Goal: Transaction & Acquisition: Purchase product/service

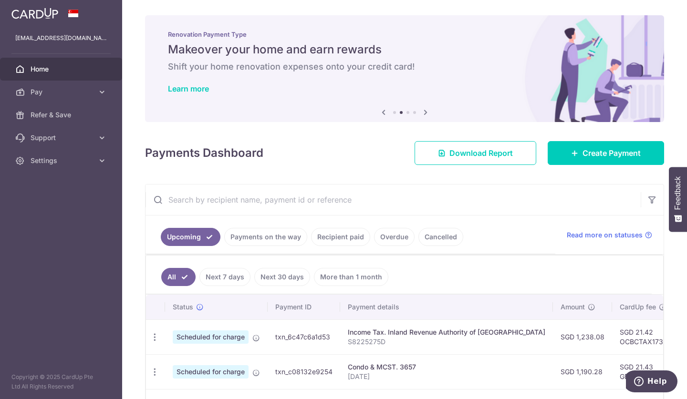
click at [330, 238] on link "Recipient paid" at bounding box center [340, 237] width 59 height 18
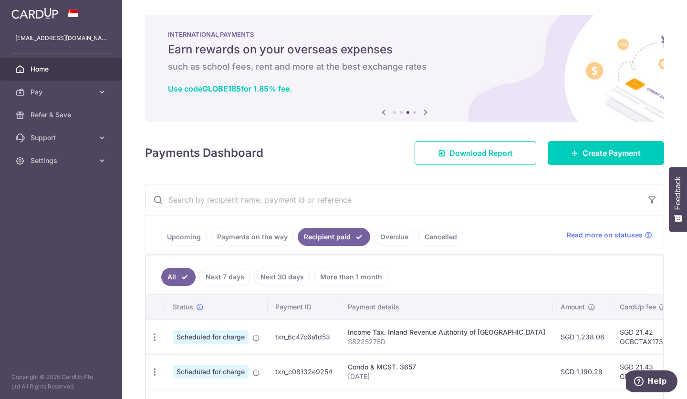
click at [250, 232] on link "Payments on the way" at bounding box center [252, 237] width 83 height 18
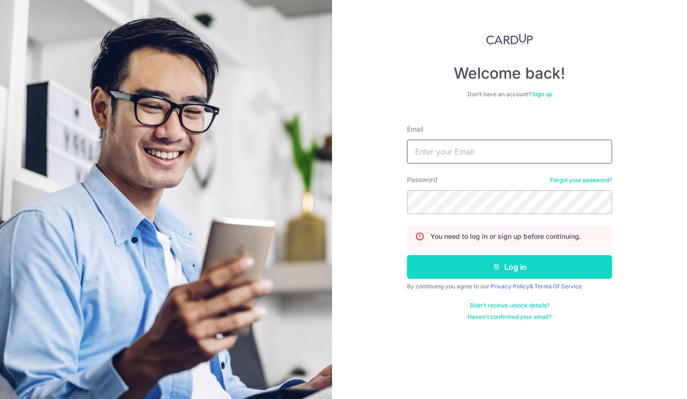
type input "tansuyong@hotmail.com"
click at [468, 265] on button "Log in" at bounding box center [509, 267] width 205 height 24
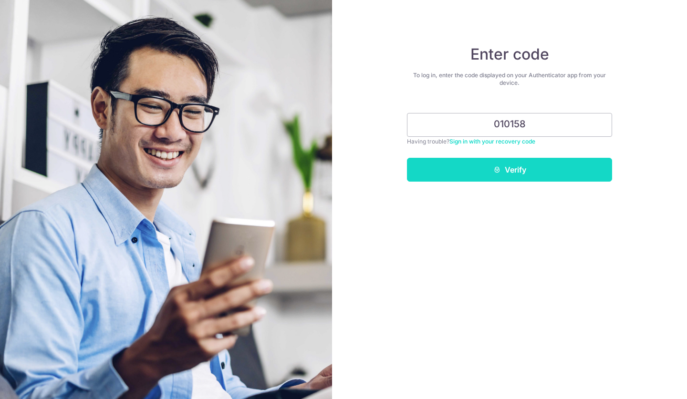
type input "010158"
click at [510, 168] on button "Verify" at bounding box center [509, 170] width 205 height 24
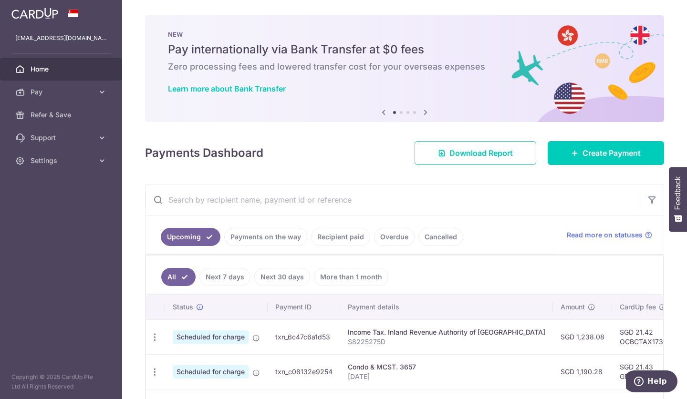
click at [272, 241] on link "Payments on the way" at bounding box center [265, 237] width 83 height 18
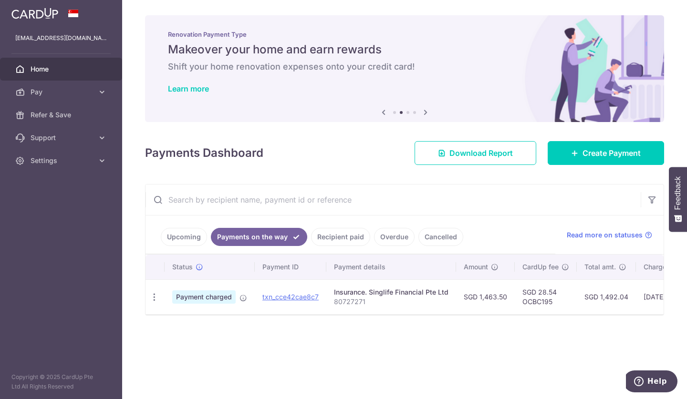
click at [329, 235] on link "Recipient paid" at bounding box center [340, 237] width 59 height 18
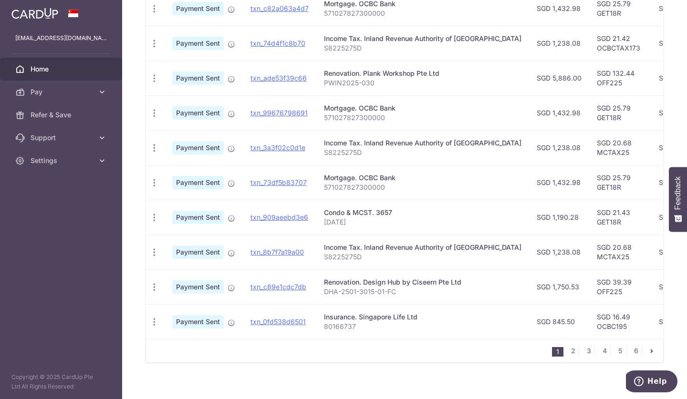
scroll to position [302, 0]
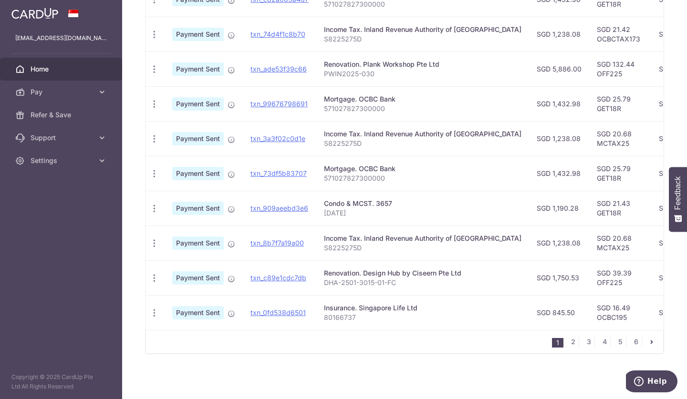
click at [0, 363] on aside "tansuyong@hotmail.com Home Pay Payments Recipients Cards Refer & Save Support F…" at bounding box center [61, 199] width 122 height 399
click at [0, 320] on aside "tansuyong@hotmail.com Home Pay Payments Recipients Cards Refer & Save Support F…" at bounding box center [61, 199] width 122 height 399
click at [650, 342] on icon "pager" at bounding box center [652, 342] width 8 height 8
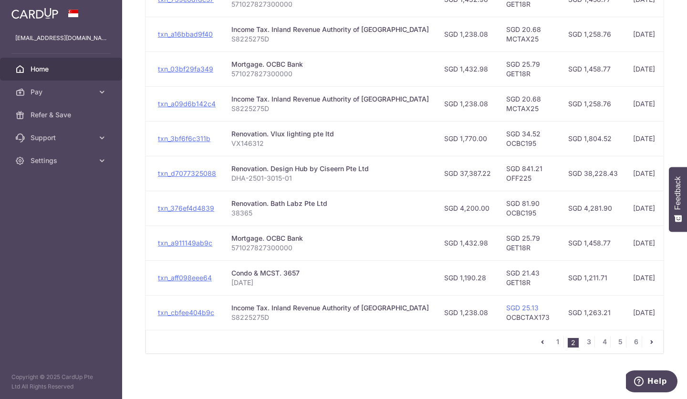
scroll to position [0, 94]
click at [601, 342] on link "4" at bounding box center [604, 341] width 11 height 11
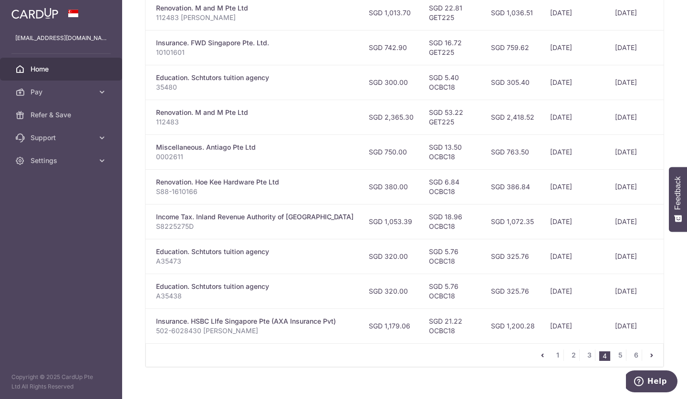
scroll to position [284, 0]
click at [615, 359] on link "5" at bounding box center [619, 355] width 11 height 11
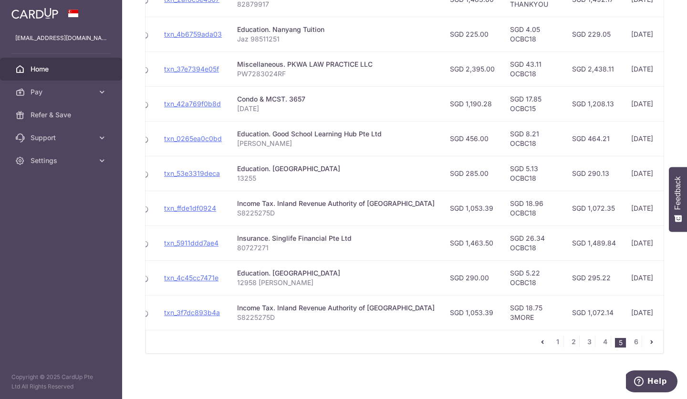
scroll to position [301, 0]
click at [631, 343] on link "6" at bounding box center [635, 341] width 11 height 11
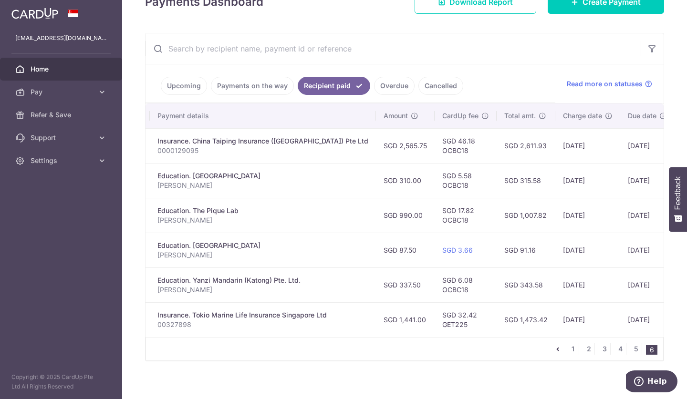
scroll to position [0, 167]
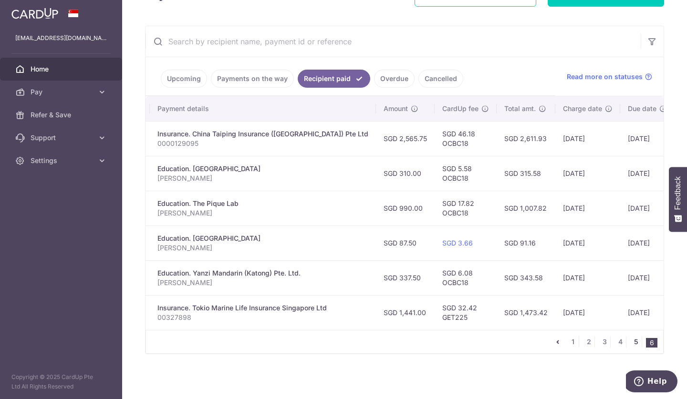
click at [633, 343] on link "5" at bounding box center [635, 341] width 11 height 11
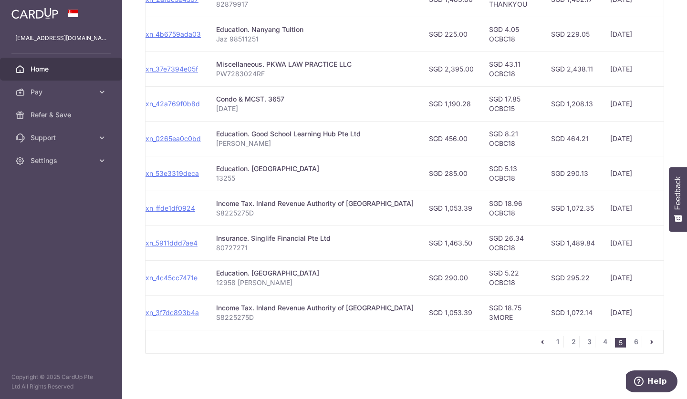
scroll to position [297, 0]
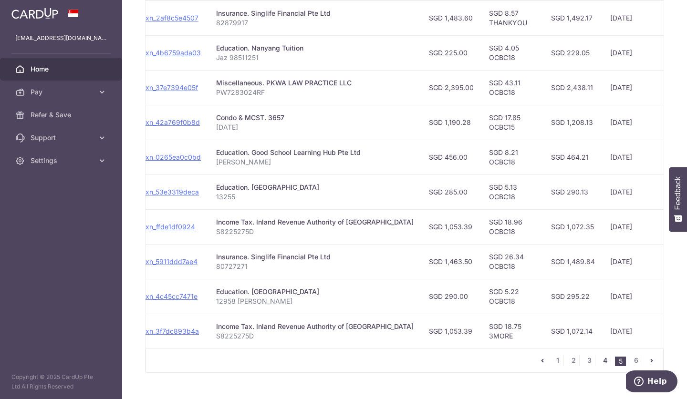
click at [600, 366] on link "4" at bounding box center [604, 360] width 11 height 11
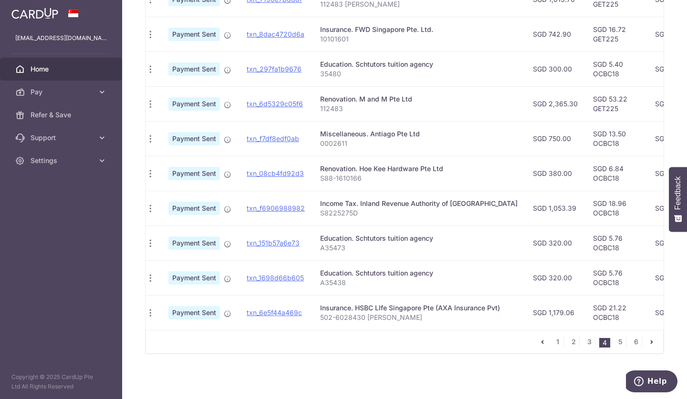
scroll to position [0, 0]
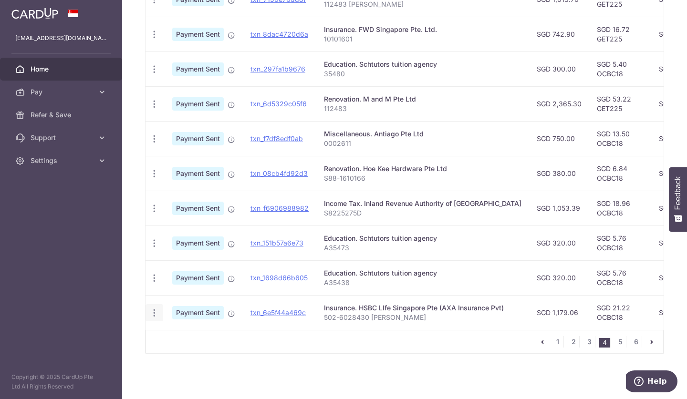
click at [154, 312] on icon "button" at bounding box center [154, 313] width 10 height 10
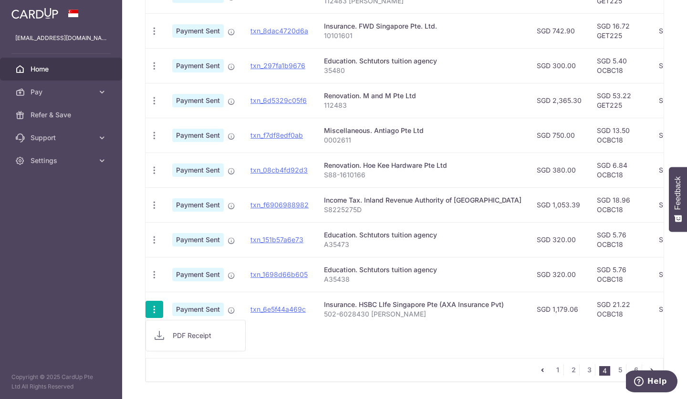
click at [292, 337] on div "Status Payment ID Payment details Amount CardUp fee Total amt. Charge date Due …" at bounding box center [405, 156] width 518 height 405
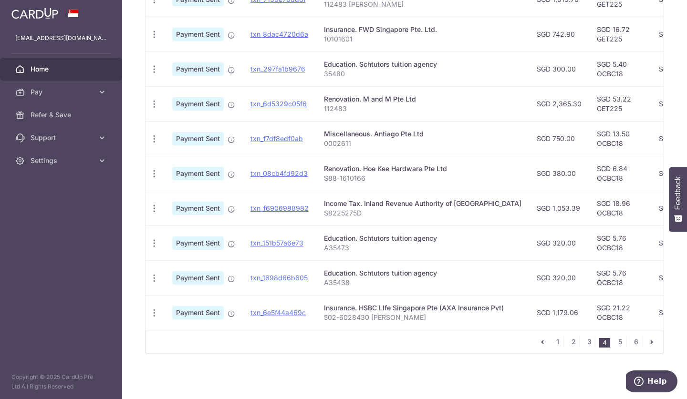
click at [198, 306] on span "Payment Sent" at bounding box center [198, 312] width 52 height 13
click at [416, 307] on div "Insurance. HSBC LIfe Singapore Pte (AXA Insurance Pvt)" at bounding box center [423, 308] width 198 height 10
click at [402, 308] on div "Insurance. HSBC LIfe Singapore Pte (AXA Insurance Pvt)" at bounding box center [423, 308] width 198 height 10
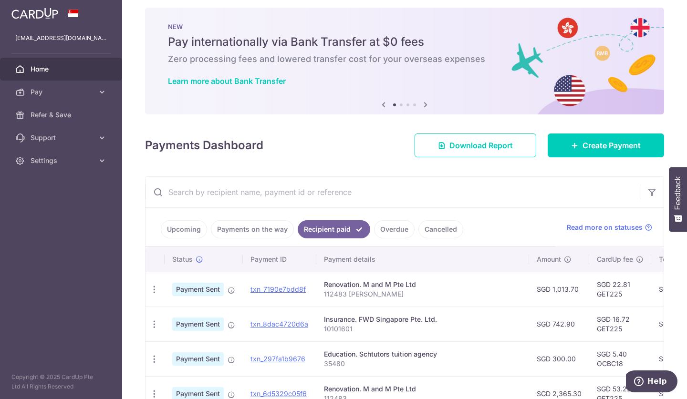
scroll to position [7, 0]
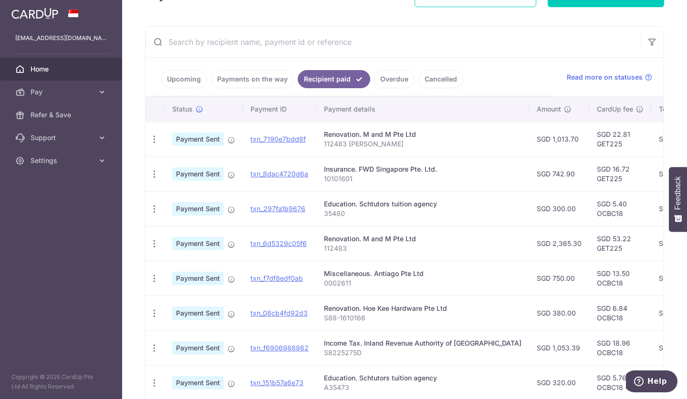
click at [261, 81] on link "Payments on the way" at bounding box center [252, 79] width 83 height 18
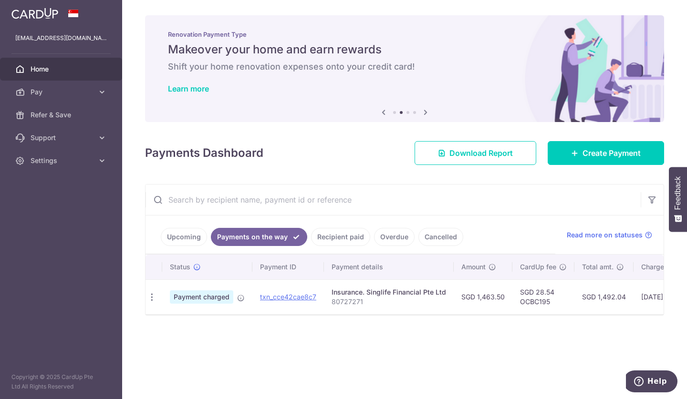
scroll to position [0, 0]
click at [597, 158] on span "Create Payment" at bounding box center [612, 152] width 58 height 11
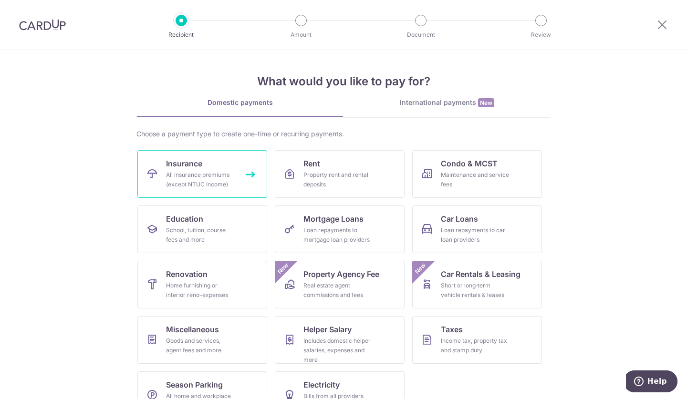
click at [227, 182] on div "All insurance premiums (except NTUC Income)" at bounding box center [200, 179] width 69 height 19
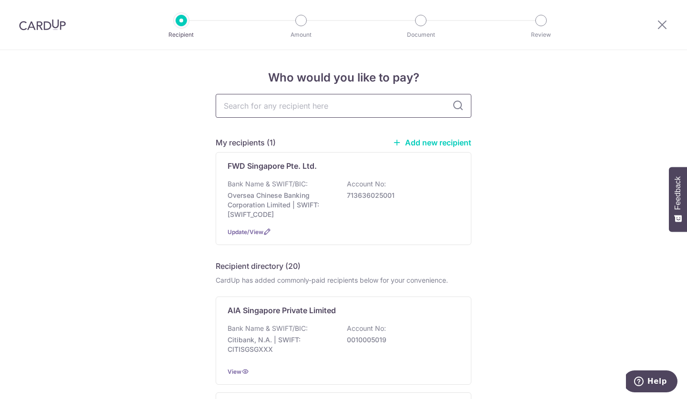
click at [338, 108] on input "text" at bounding box center [344, 106] width 256 height 24
click at [307, 103] on input "text" at bounding box center [344, 106] width 256 height 24
click at [339, 102] on input "text" at bounding box center [344, 106] width 256 height 24
click at [351, 110] on input "text" at bounding box center [344, 106] width 256 height 24
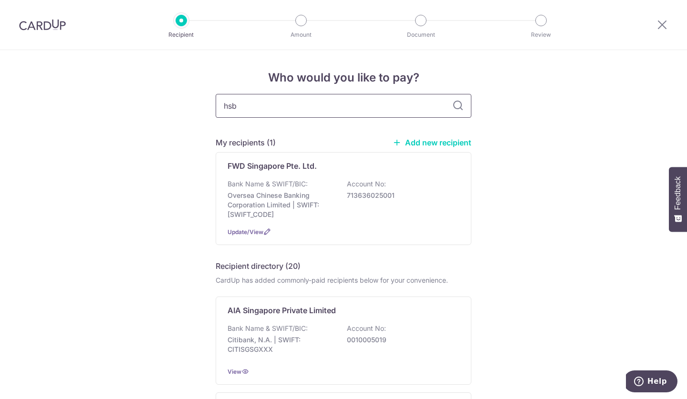
type input "hsbc"
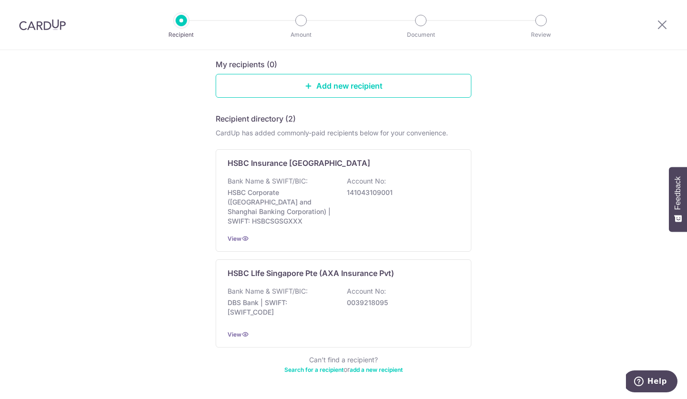
scroll to position [121, 0]
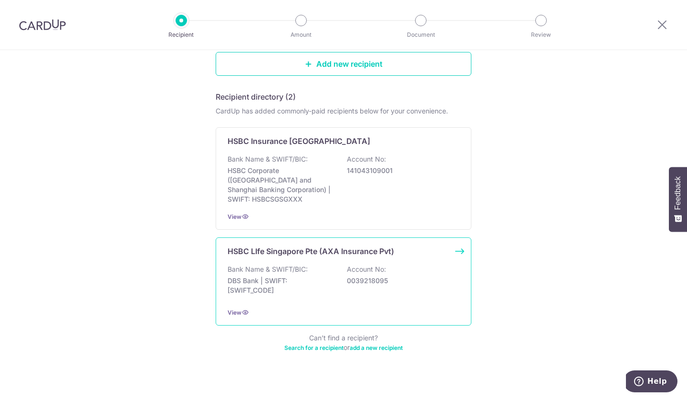
click at [379, 266] on div "Bank Name & SWIFT/BIC: DBS Bank | SWIFT: DBSSSGSGXXX Account No: 0039218095" at bounding box center [344, 282] width 232 height 35
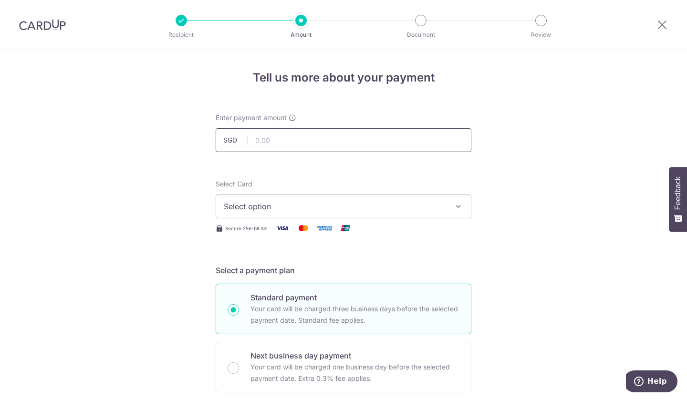
click at [323, 139] on input "text" at bounding box center [344, 140] width 256 height 24
type input "1,463.50"
type input "80727271"
click at [305, 140] on input "1,463.50" at bounding box center [344, 140] width 256 height 24
click at [448, 205] on button "Select option" at bounding box center [344, 207] width 256 height 24
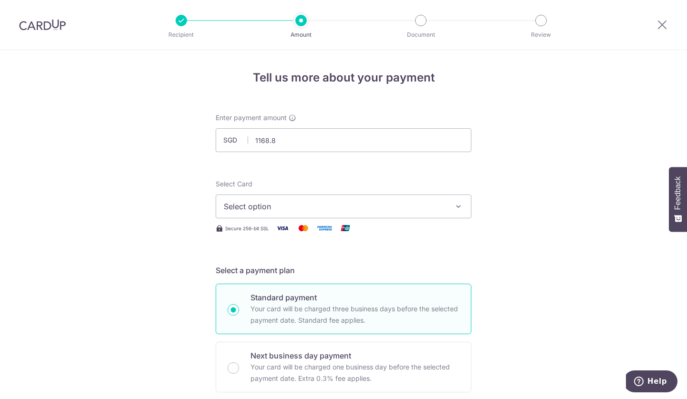
type input "1,168.80"
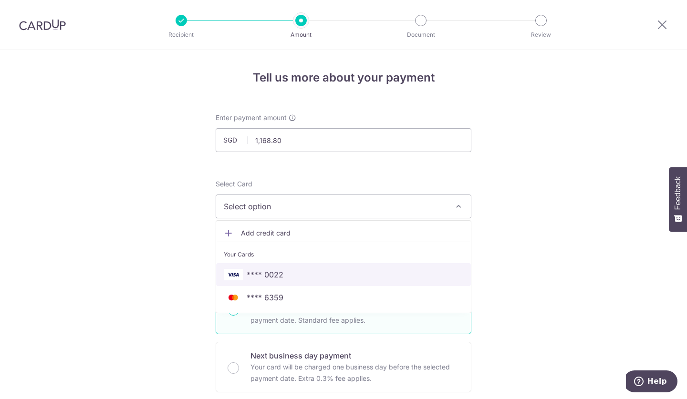
click at [281, 270] on span "**** 0022" at bounding box center [343, 274] width 239 height 11
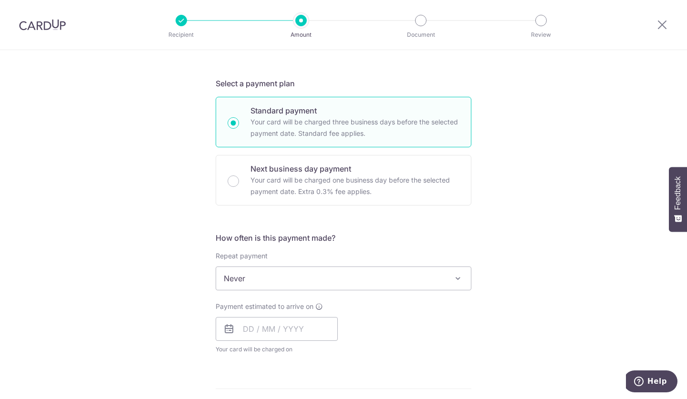
scroll to position [188, 0]
click at [454, 278] on span at bounding box center [457, 277] width 11 height 11
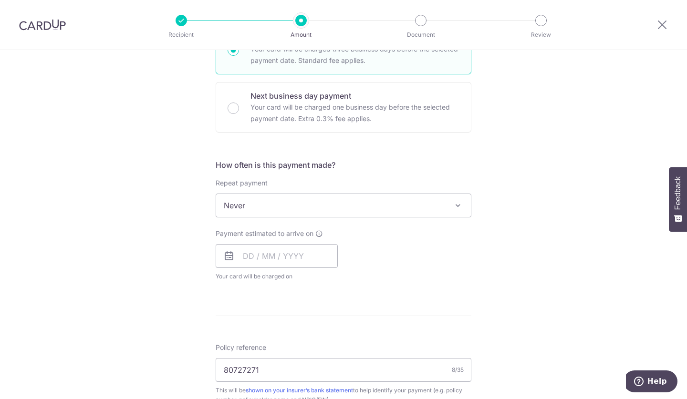
scroll to position [261, 0]
click at [305, 255] on input "text" at bounding box center [277, 255] width 122 height 24
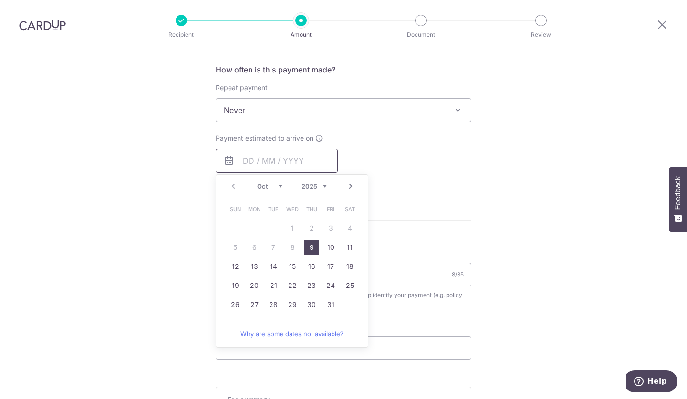
scroll to position [354, 0]
click at [424, 198] on form "Enter payment amount SGD 1,168.80 1168.80 Select Card **** 0022 Add credit card…" at bounding box center [344, 136] width 256 height 755
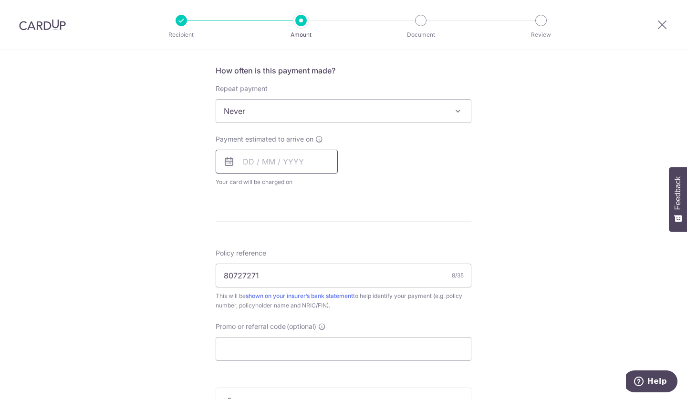
click at [303, 160] on input "text" at bounding box center [277, 162] width 122 height 24
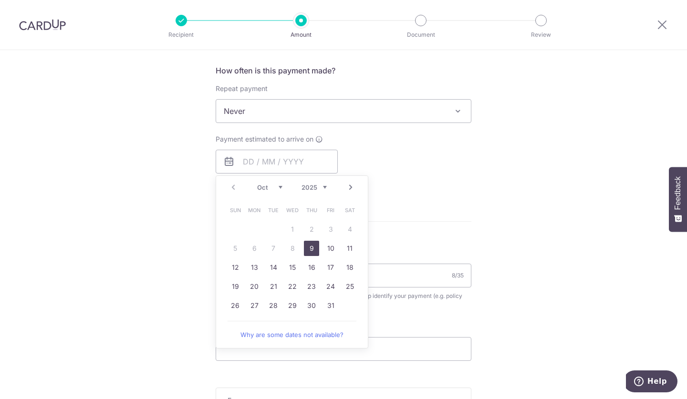
click at [310, 248] on link "9" at bounding box center [311, 248] width 15 height 15
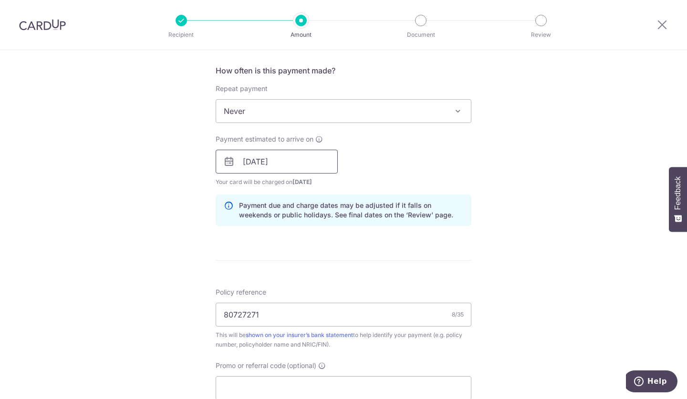
click at [315, 158] on input "09/10/2025" at bounding box center [277, 162] width 122 height 24
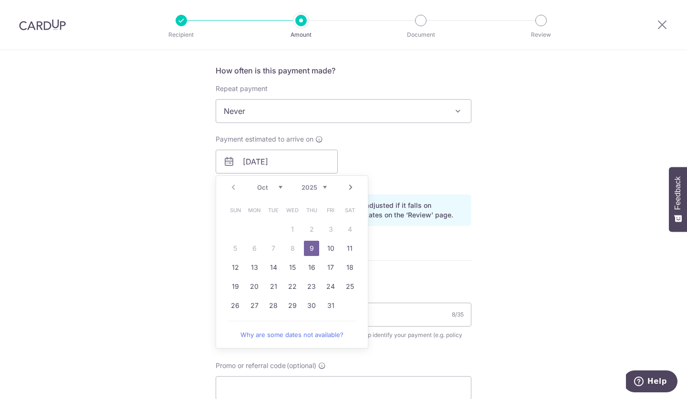
click at [331, 247] on link "10" at bounding box center [330, 248] width 15 height 15
type input "[DATE]"
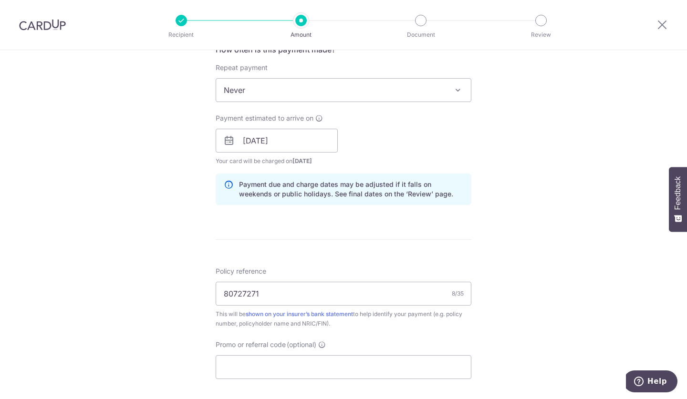
scroll to position [376, 0]
click at [284, 296] on input "80727271" at bounding box center [344, 293] width 256 height 24
type input "8"
type input "502-6028430 [PERSON_NAME]"
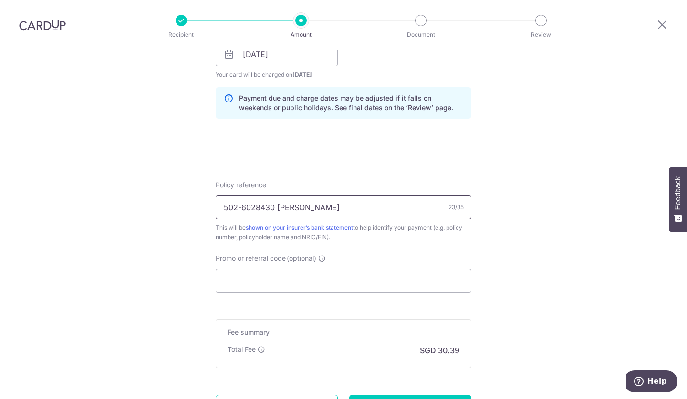
scroll to position [456, 0]
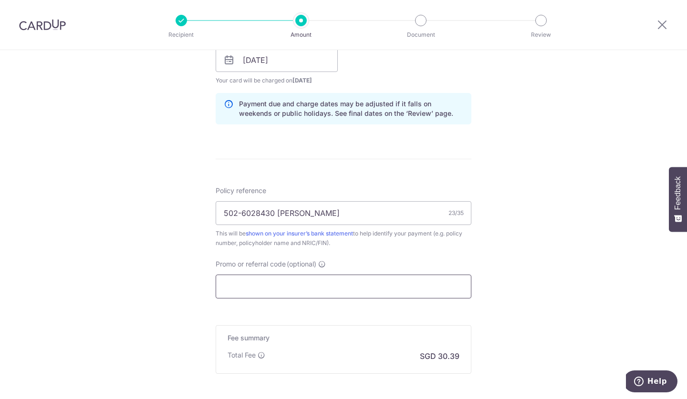
click at [329, 285] on input "Promo or referral code (optional)" at bounding box center [344, 287] width 256 height 24
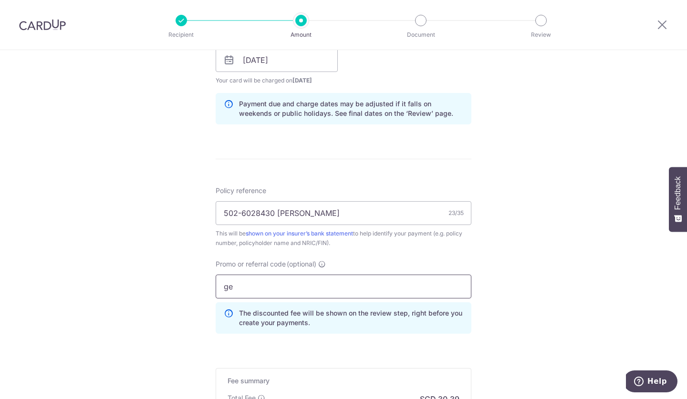
type input "g"
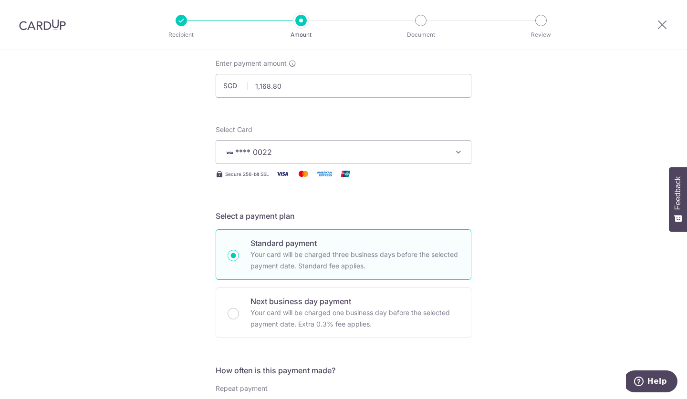
scroll to position [54, 0]
type input "off225"
click at [454, 154] on icon "button" at bounding box center [459, 152] width 10 height 10
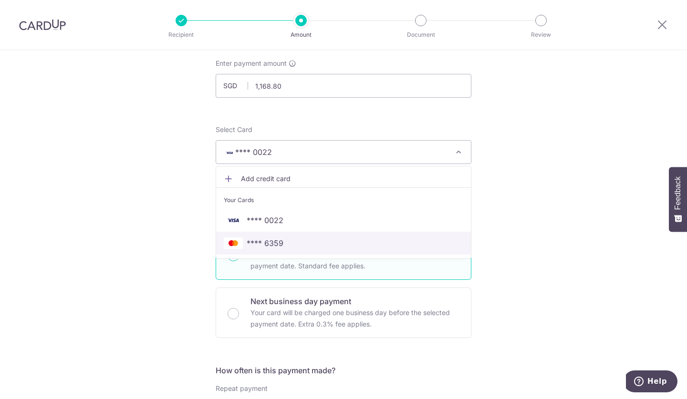
click at [272, 243] on span "**** 6359" at bounding box center [265, 243] width 37 height 11
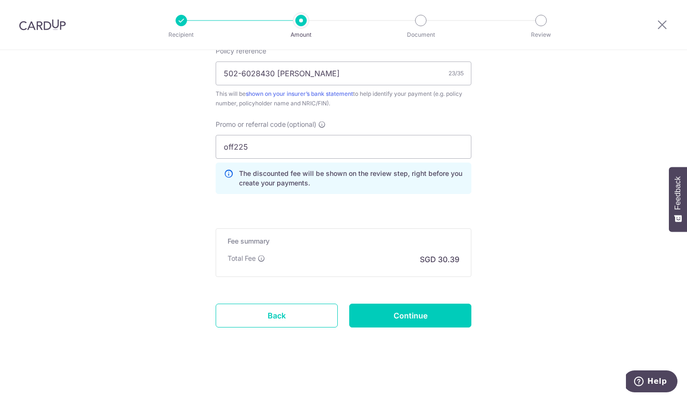
scroll to position [593, 0]
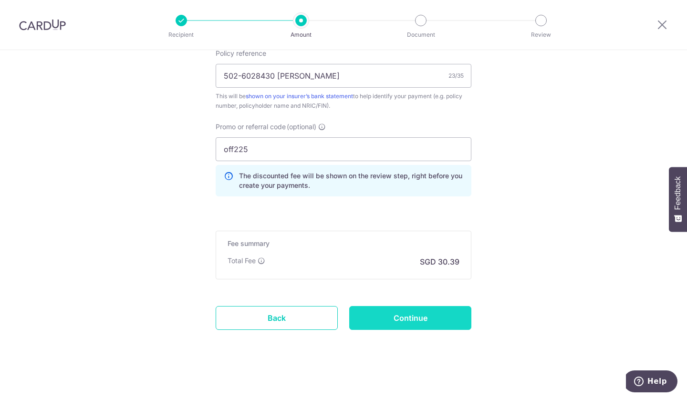
click at [416, 322] on input "Continue" at bounding box center [410, 318] width 122 height 24
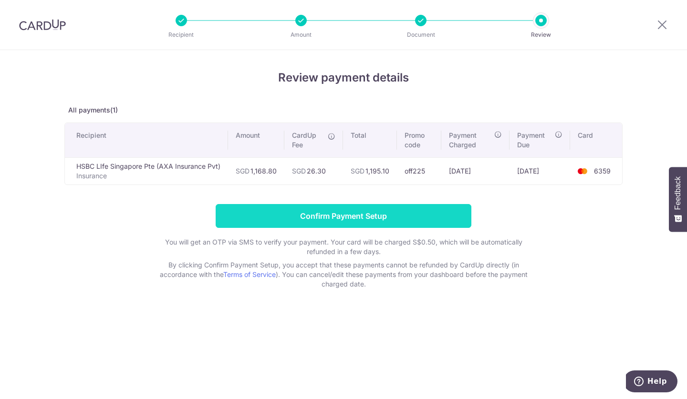
click at [425, 221] on input "Confirm Payment Setup" at bounding box center [344, 216] width 256 height 24
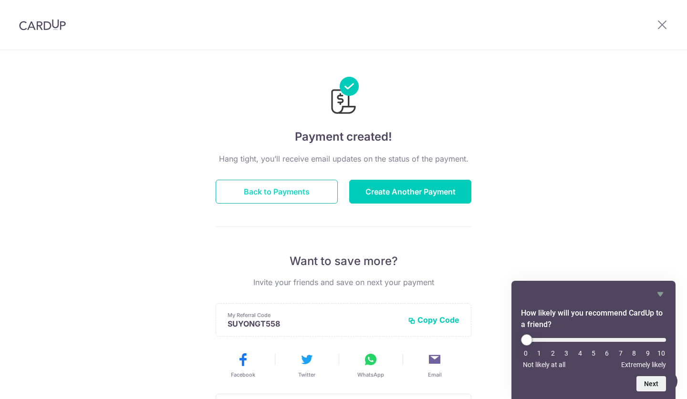
click at [287, 200] on button "Back to Payments" at bounding box center [277, 192] width 122 height 24
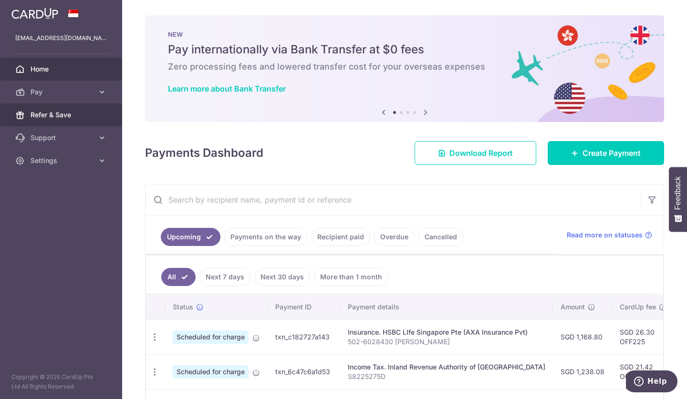
click at [47, 115] on span "Refer & Save" at bounding box center [62, 115] width 63 height 10
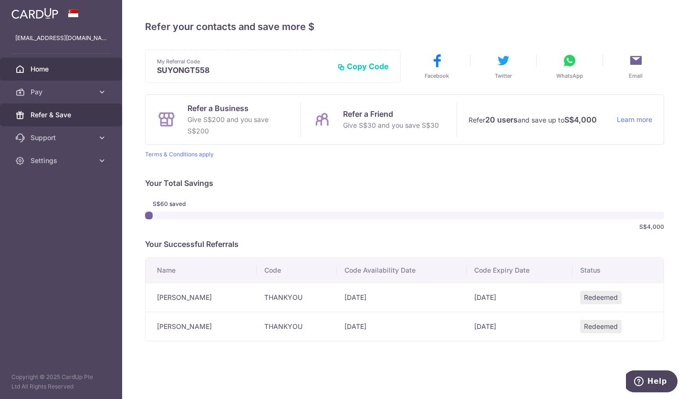
click at [39, 66] on span "Home" at bounding box center [62, 69] width 63 height 10
